Goal: Transaction & Acquisition: Purchase product/service

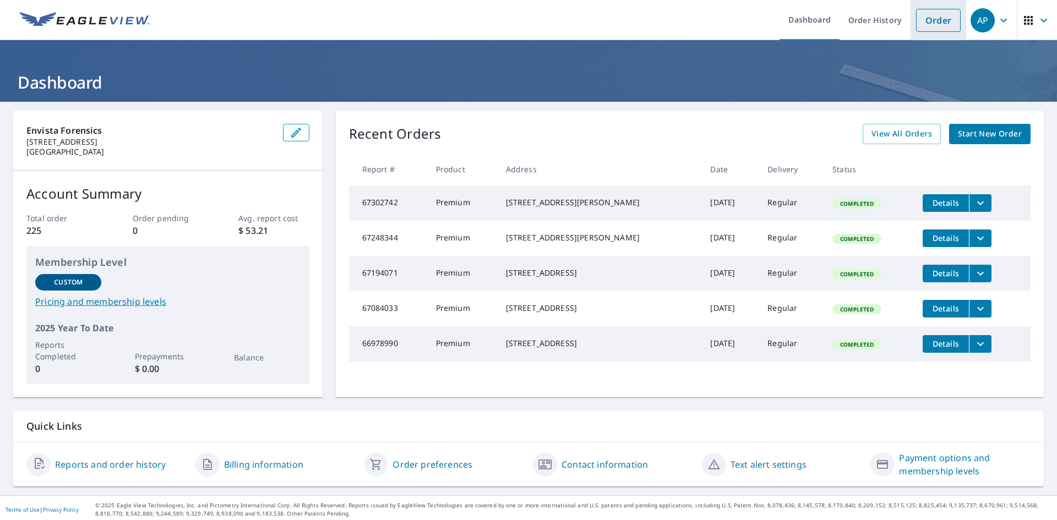
click at [925, 19] on link "Order" at bounding box center [938, 20] width 45 height 23
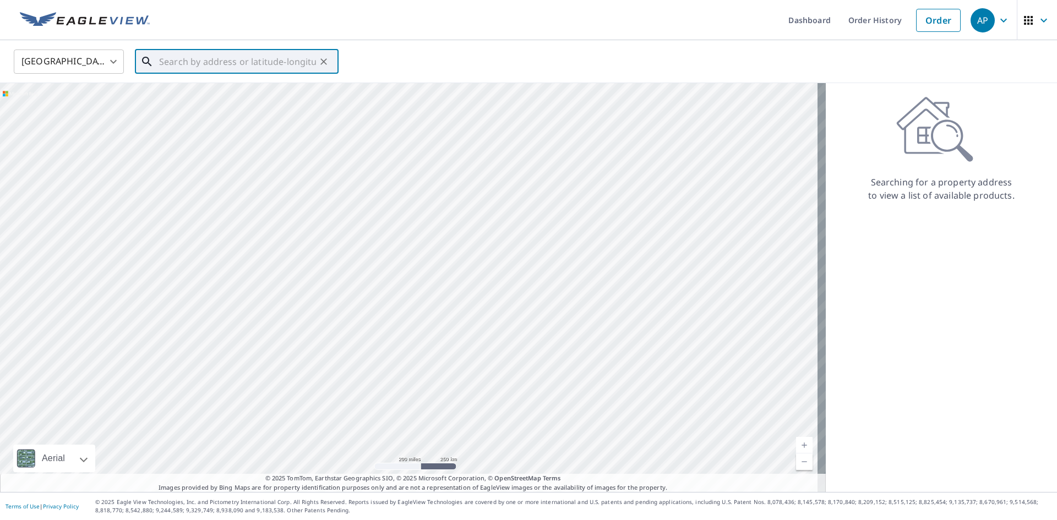
click at [188, 60] on input "text" at bounding box center [237, 61] width 157 height 31
paste input "[STREET_ADDRESS]"
click at [205, 94] on span "[STREET_ADDRESS]" at bounding box center [243, 93] width 173 height 13
type input "[STREET_ADDRESS][PERSON_NAME]"
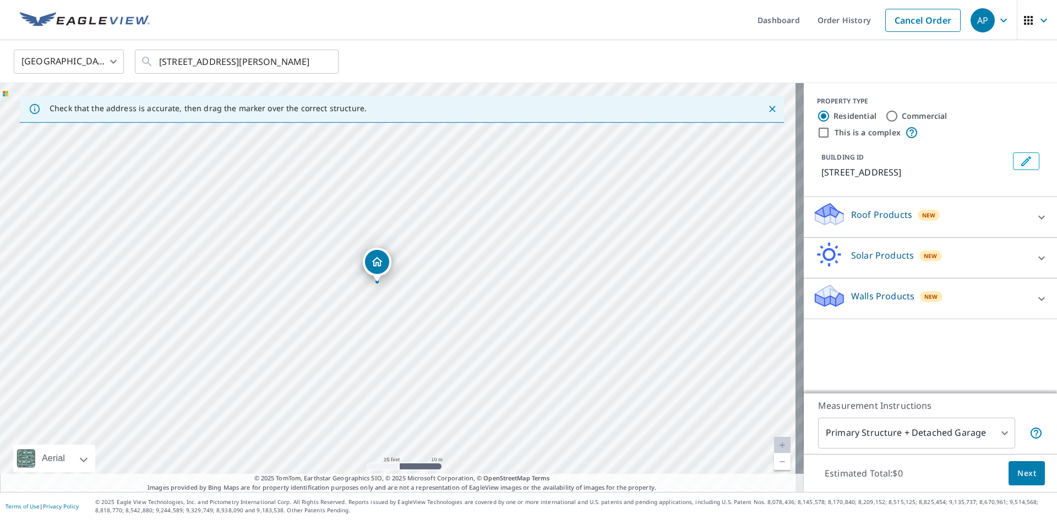
click at [851, 215] on p "Roof Products" at bounding box center [881, 214] width 61 height 13
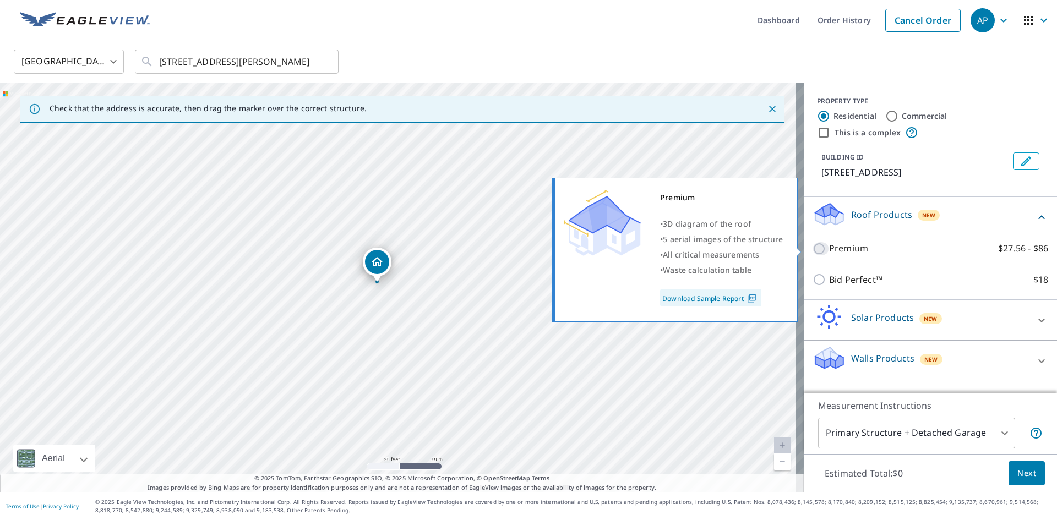
click at [812, 248] on input "Premium $27.56 - $86" at bounding box center [820, 248] width 17 height 13
checkbox input "true"
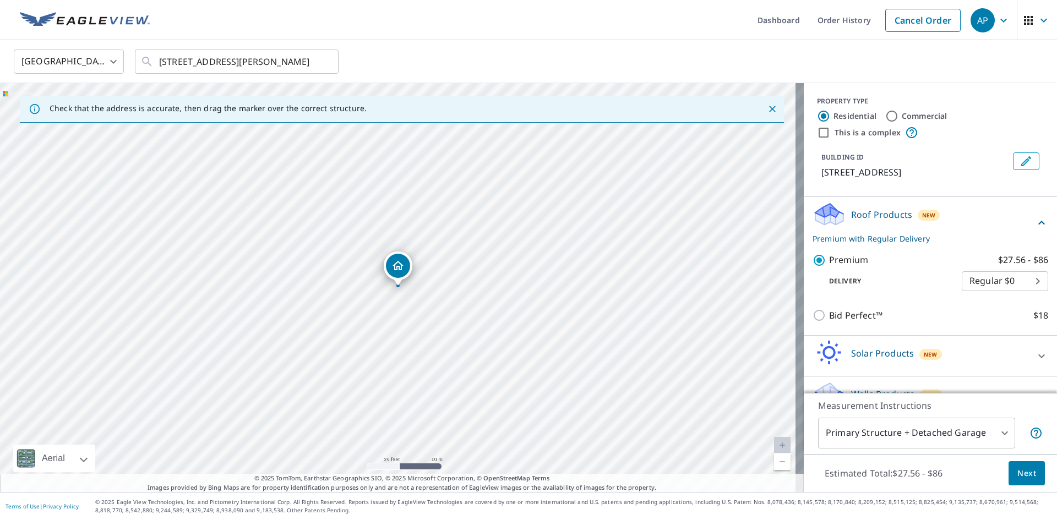
scroll to position [24, 0]
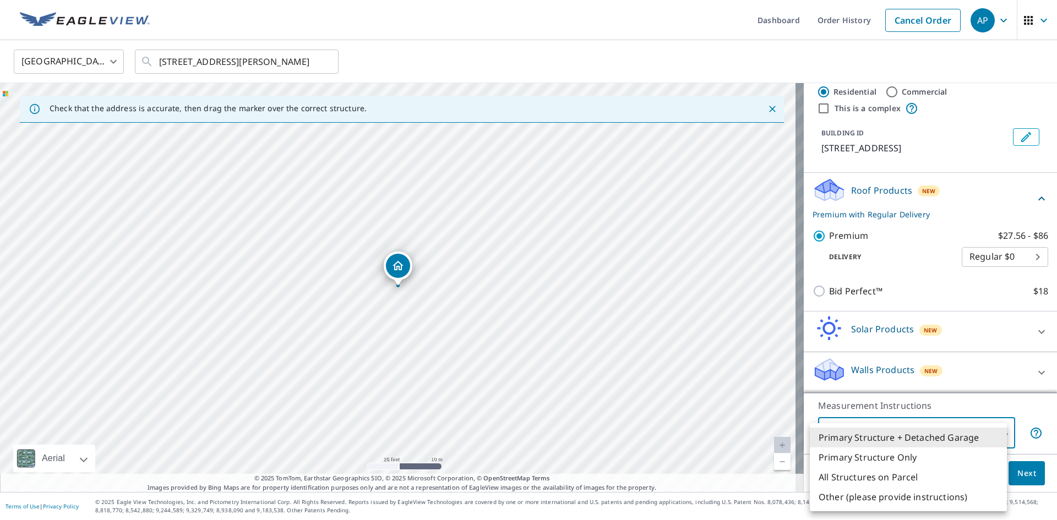
click at [997, 432] on body "AP AP Dashboard Order History Cancel Order AP [GEOGRAPHIC_DATA] [GEOGRAPHIC_DAT…" at bounding box center [528, 260] width 1057 height 520
click at [899, 455] on li "Primary Structure Only" at bounding box center [907, 457] width 197 height 20
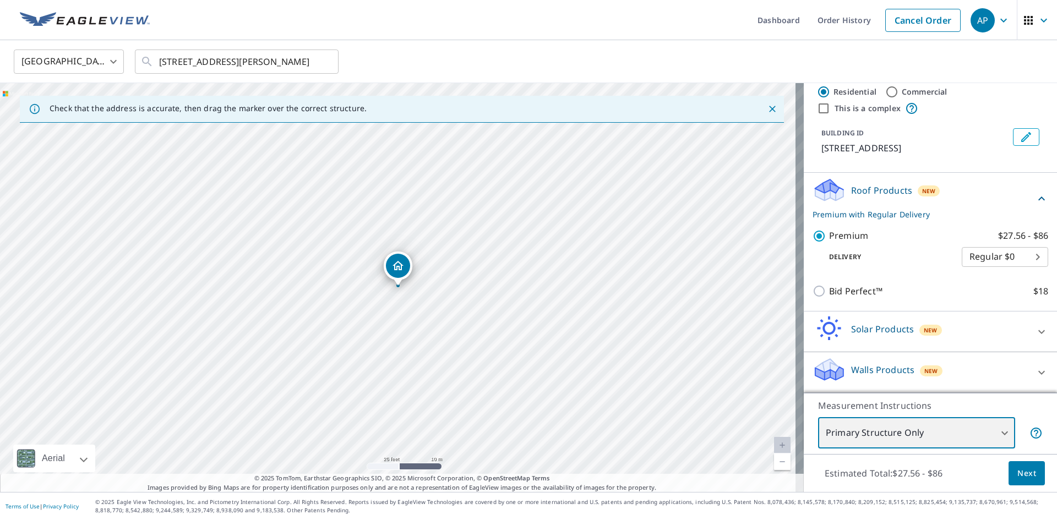
type input "2"
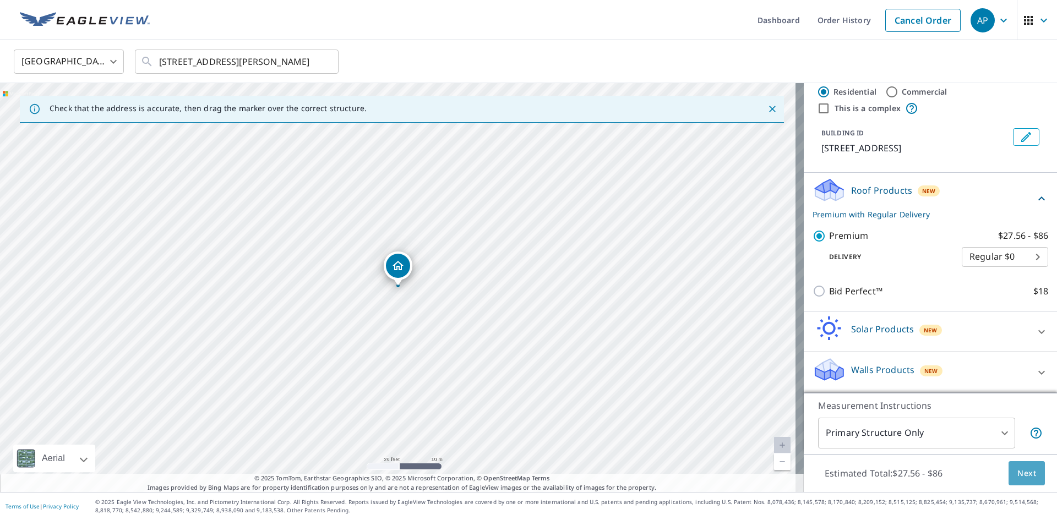
click at [1020, 472] on span "Next" at bounding box center [1026, 474] width 19 height 14
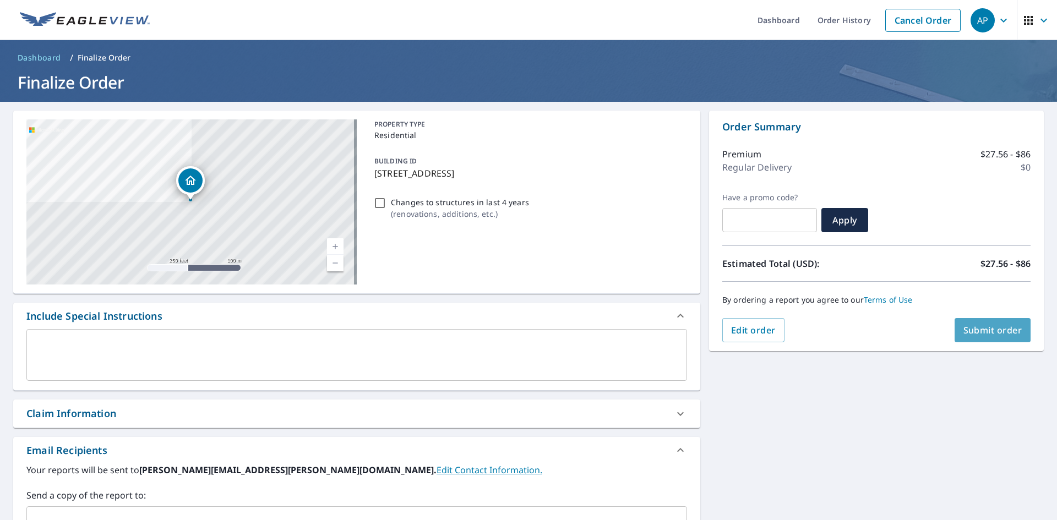
click at [987, 324] on button "Submit order" at bounding box center [992, 330] width 76 height 24
checkbox input "true"
